Goal: Task Accomplishment & Management: Manage account settings

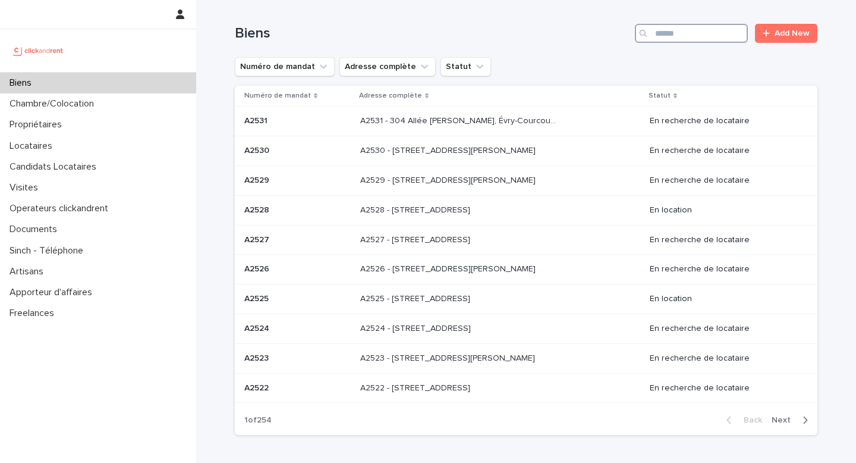
click at [693, 39] on input "Search" at bounding box center [691, 33] width 113 height 19
type input "****"
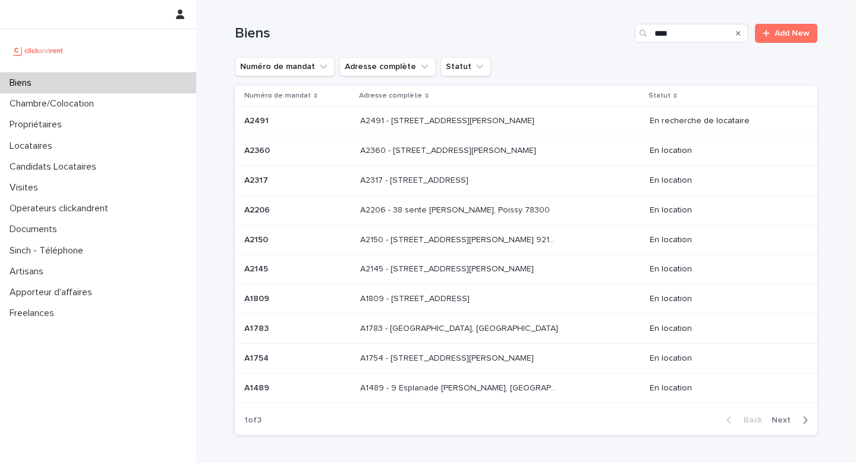
click at [501, 131] on div "A2491 - [STREET_ADDRESS][PERSON_NAME] 92130 A2491 - [STREET_ADDRESS][PERSON_NAM…" at bounding box center [500, 121] width 280 height 20
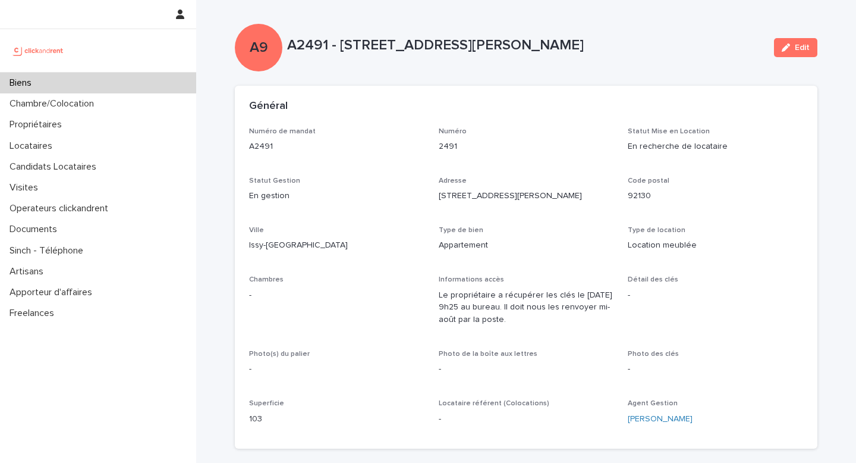
drag, startPoint x: 288, startPoint y: 45, endPoint x: 686, endPoint y: 59, distance: 397.4
click at [686, 59] on div "A9 A2491 - [STREET_ADDRESS][PERSON_NAME] Edit" at bounding box center [526, 48] width 583 height 48
copy p "A2491 - [STREET_ADDRESS][PERSON_NAME]"
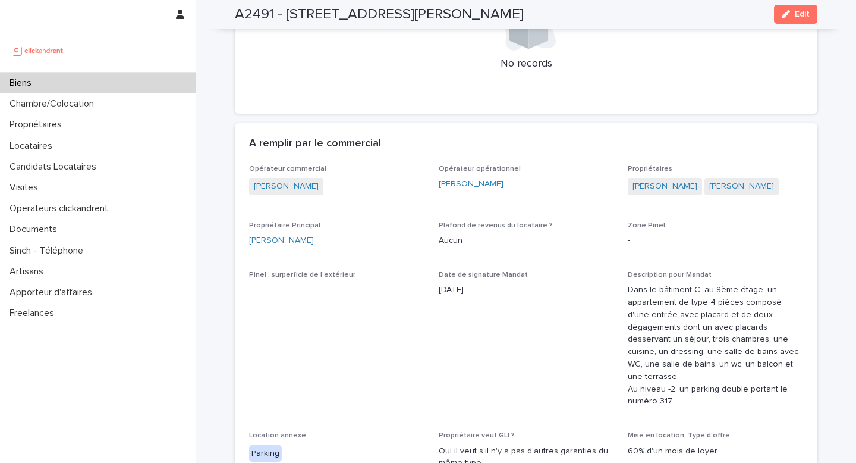
scroll to position [580, 0]
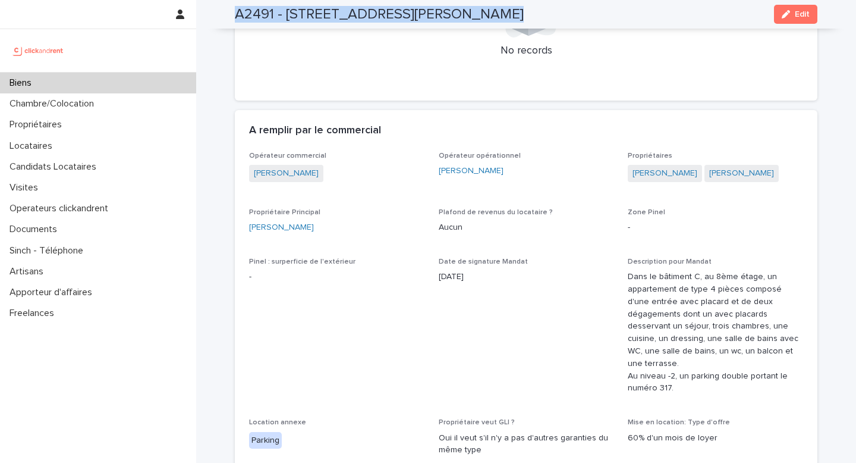
copy div "A2491 - [STREET_ADDRESS][PERSON_NAME] 92130 Edit A9 A2491 - [STREET_ADDRESS][PE…"
drag, startPoint x: 231, startPoint y: 16, endPoint x: 623, endPoint y: 37, distance: 392.4
click at [627, 23] on div "A2491 - [STREET_ADDRESS][PERSON_NAME] Edit" at bounding box center [526, 14] width 583 height 29
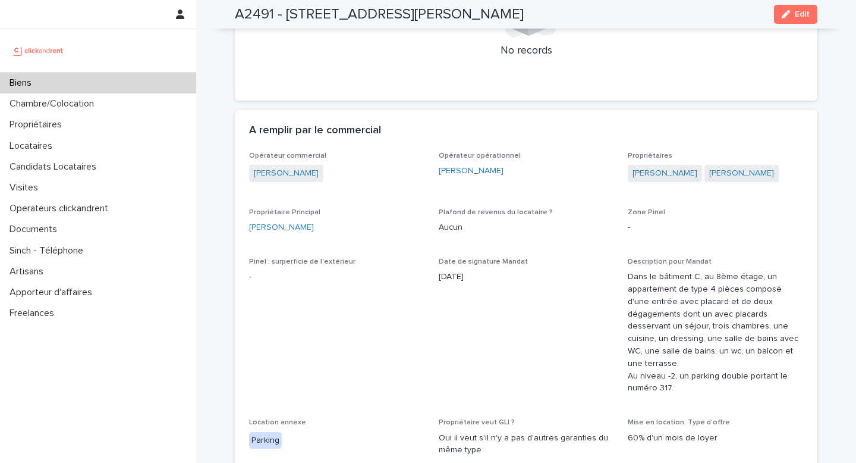
drag, startPoint x: 625, startPoint y: 15, endPoint x: 293, endPoint y: 9, distance: 332.4
click at [293, 9] on div "A2491 - [STREET_ADDRESS][PERSON_NAME] Edit" at bounding box center [526, 14] width 583 height 29
click at [238, 15] on h2 "A2491 - [STREET_ADDRESS][PERSON_NAME]" at bounding box center [379, 14] width 289 height 17
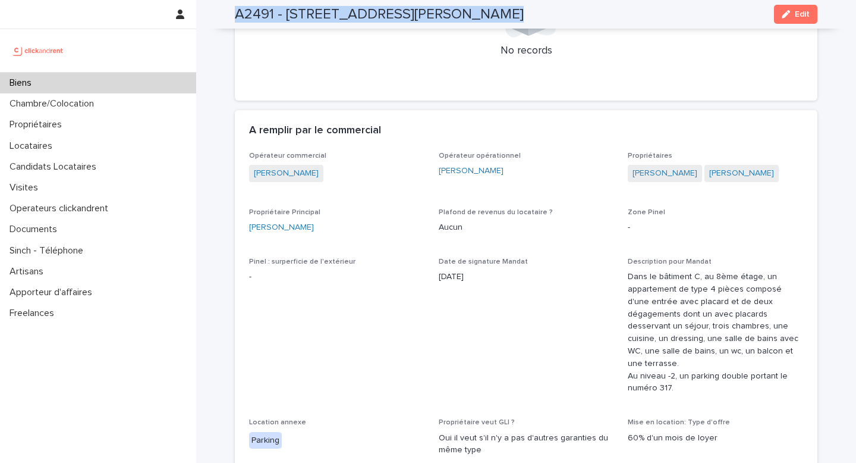
drag, startPoint x: 238, startPoint y: 15, endPoint x: 608, endPoint y: 15, distance: 370.4
click at [524, 15] on h2 "A2491 - [STREET_ADDRESS][PERSON_NAME]" at bounding box center [379, 14] width 289 height 17
copy div "A2491 - [STREET_ADDRESS][PERSON_NAME] Edit"
click at [51, 86] on div "Biens" at bounding box center [98, 83] width 196 height 21
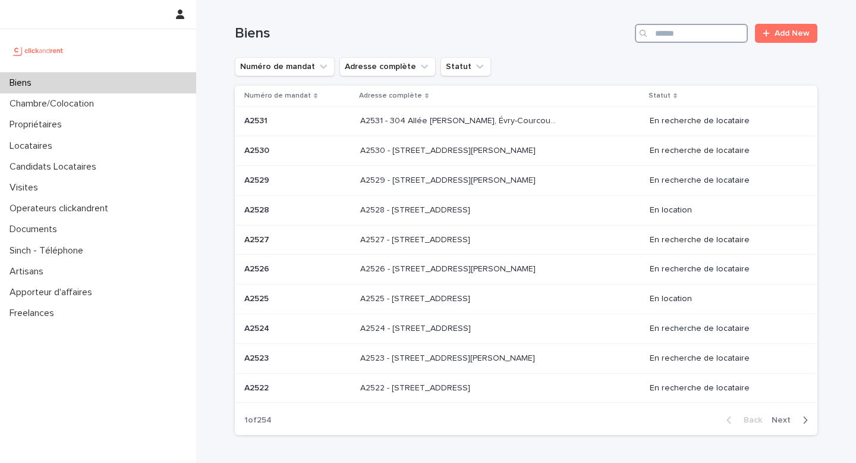
click at [683, 34] on input "Search" at bounding box center [691, 33] width 113 height 19
type input "****"
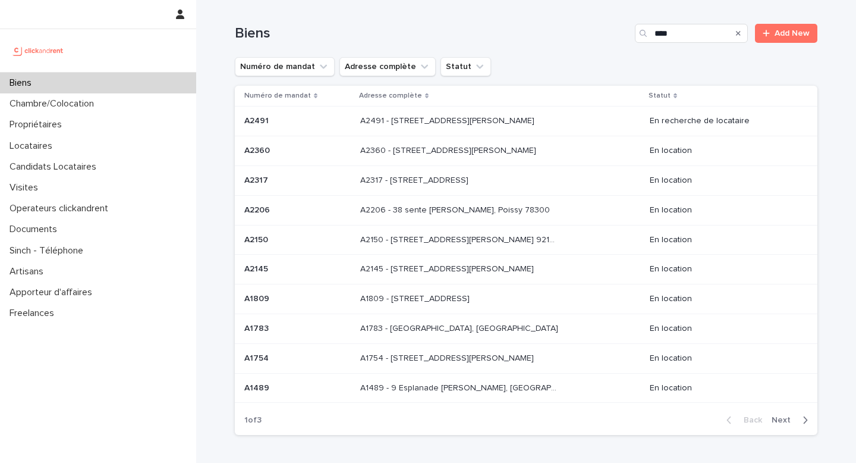
click at [526, 125] on p "A2491 - [STREET_ADDRESS][PERSON_NAME]" at bounding box center [448, 120] width 177 height 12
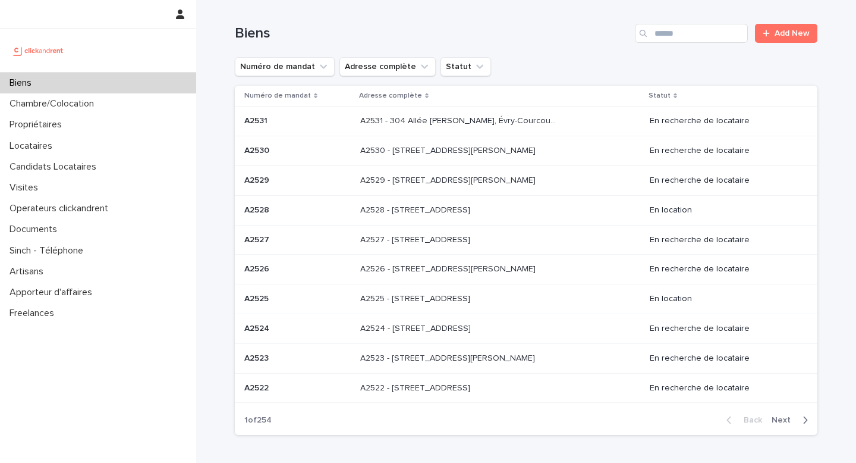
click at [394, 124] on p "A2531 - 304 Allée [PERSON_NAME], Évry-Courcouronnes 91000" at bounding box center [460, 120] width 200 height 12
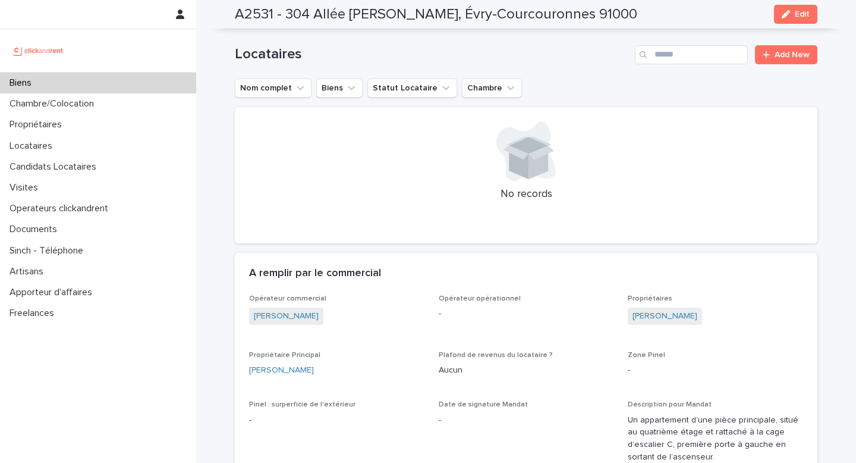
scroll to position [420, 0]
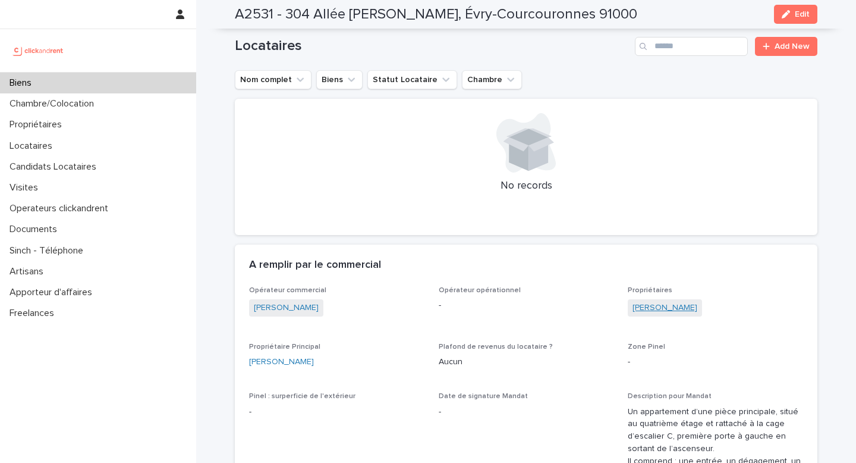
click at [658, 314] on link "Christopher Bento Da Cunha" at bounding box center [665, 307] width 65 height 12
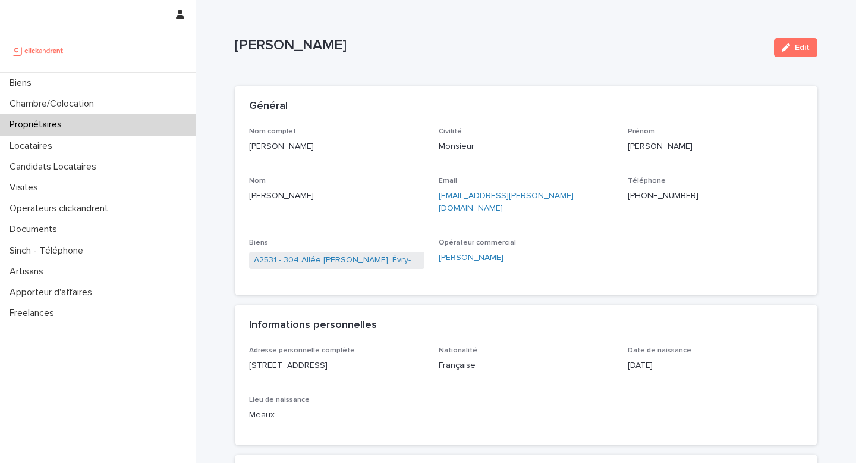
copy p "Christopher Bento Da Cunha"
drag, startPoint x: 233, startPoint y: 49, endPoint x: 423, endPoint y: 67, distance: 190.5
click at [348, 254] on link "A2531 - 304 Allée [PERSON_NAME], Évry-Courcouronnes 91000" at bounding box center [337, 260] width 166 height 12
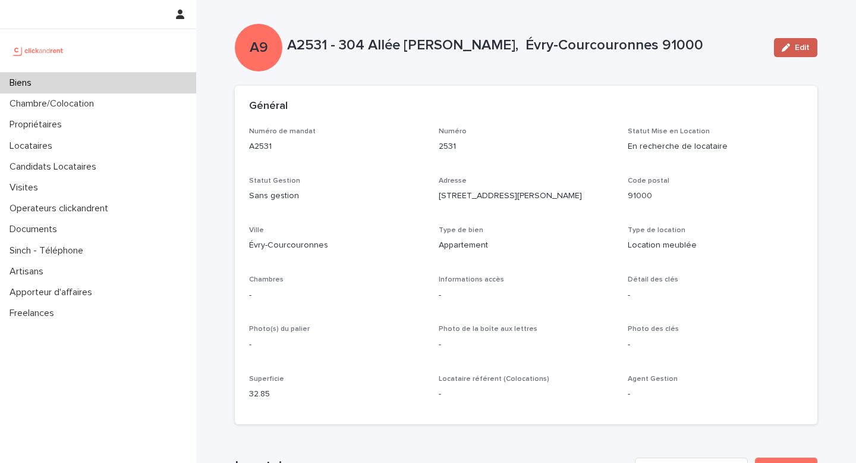
click at [793, 51] on button "Edit" at bounding box center [795, 47] width 43 height 19
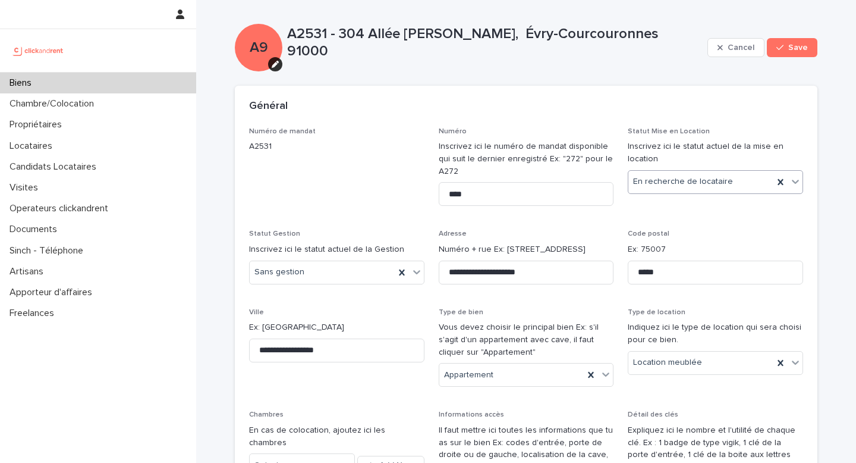
click at [728, 172] on div "En recherche de locataire" at bounding box center [700, 182] width 145 height 20
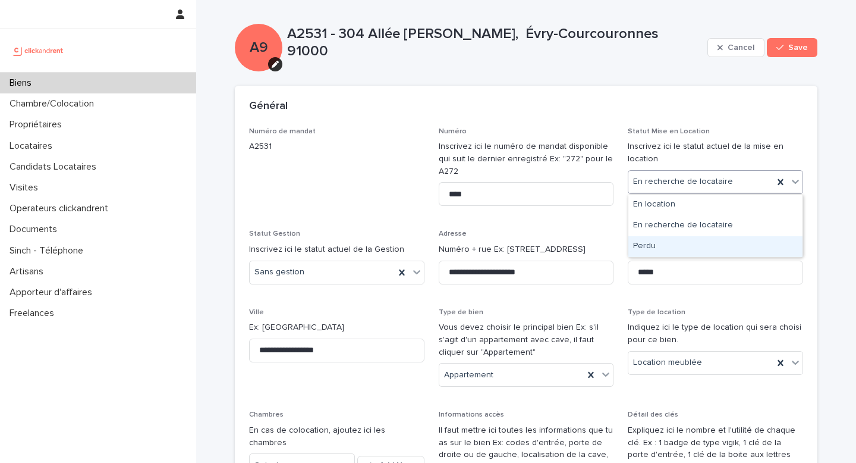
click at [669, 249] on div "Perdu" at bounding box center [715, 246] width 174 height 21
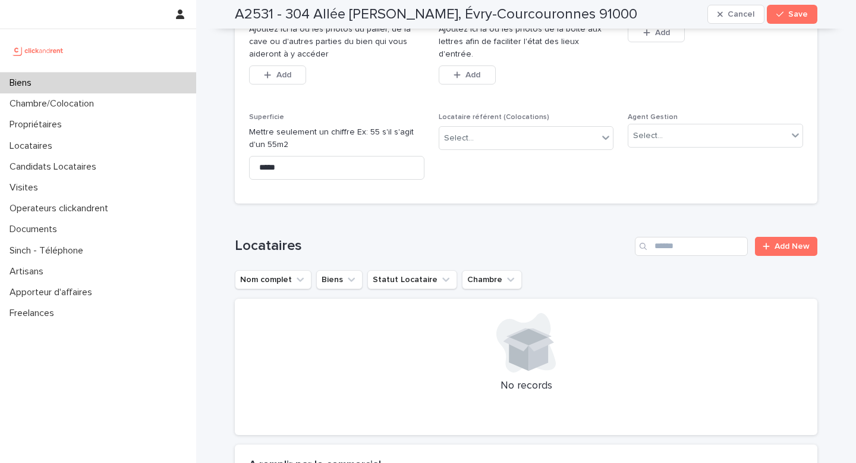
scroll to position [455, 0]
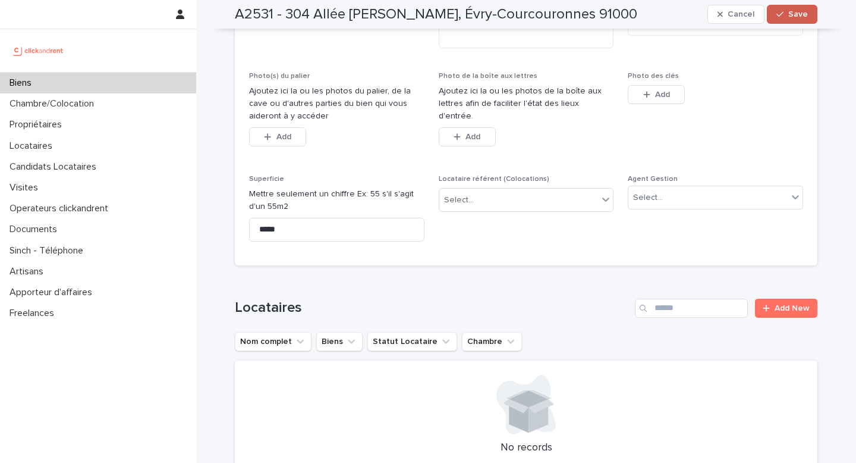
click at [788, 15] on div "button" at bounding box center [783, 14] width 12 height 8
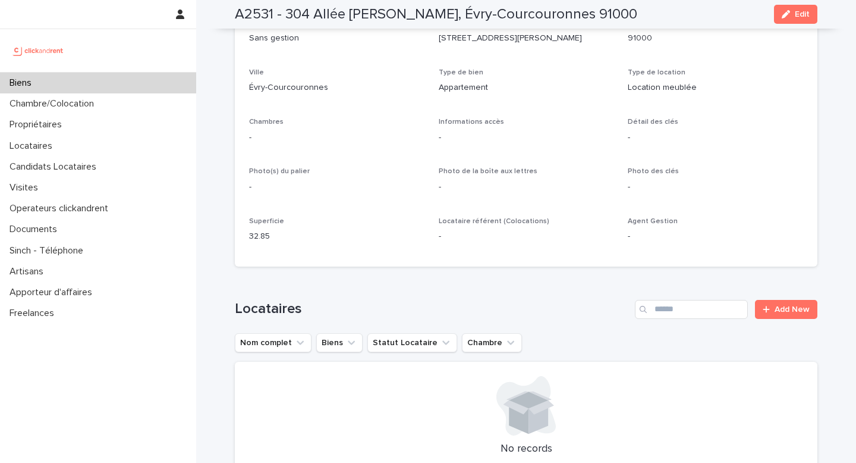
scroll to position [0, 0]
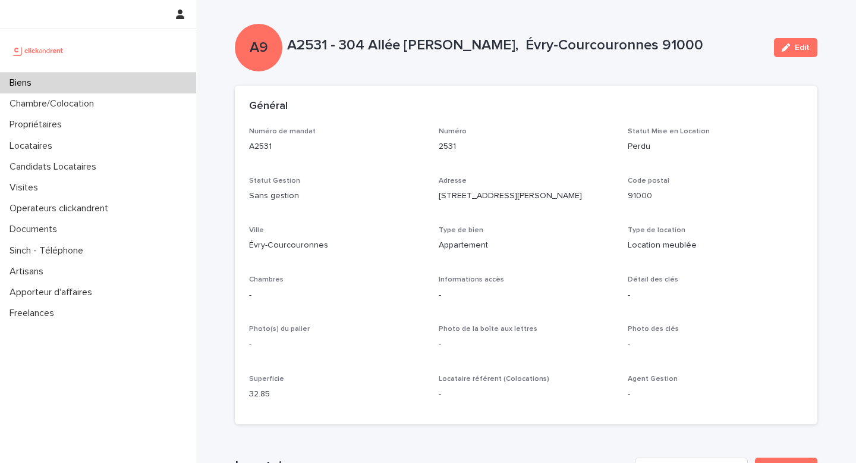
click at [64, 83] on div "Biens" at bounding box center [98, 83] width 196 height 21
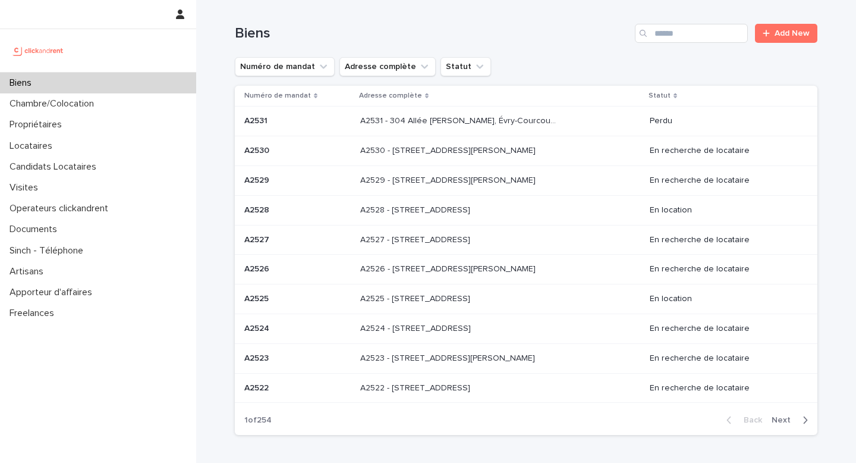
click at [18, 86] on p "Biens" at bounding box center [23, 82] width 36 height 11
